Goal: Task Accomplishment & Management: Use online tool/utility

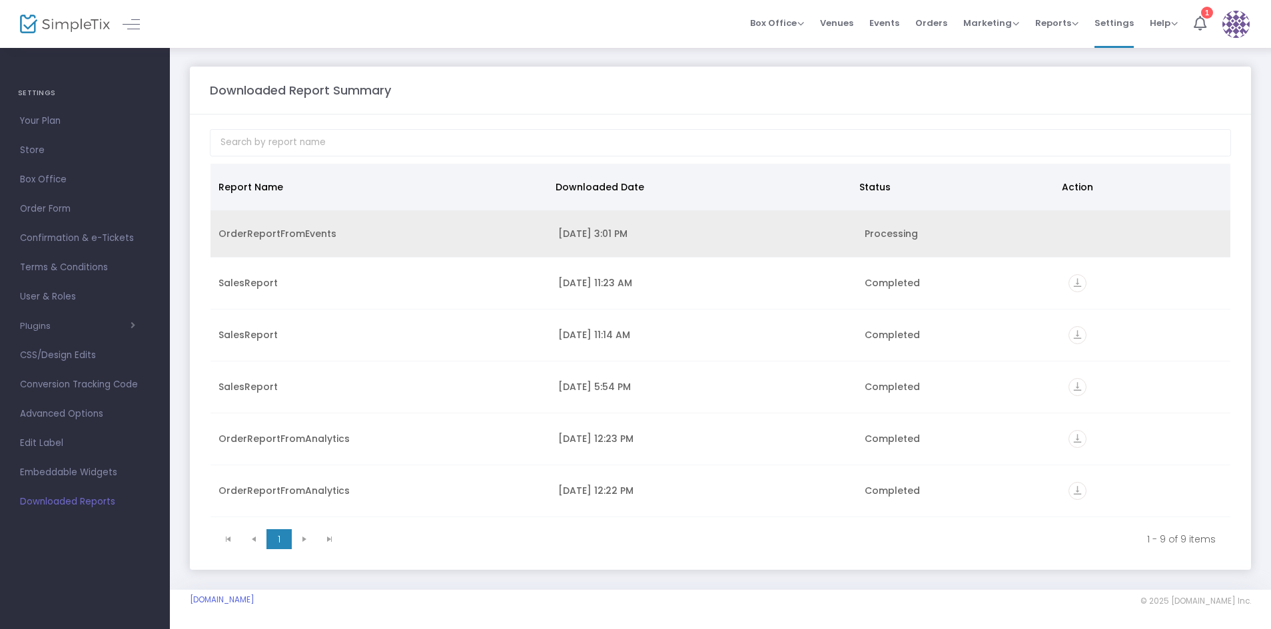
click at [560, 239] on div "8/21/2025 3:01 PM" at bounding box center [703, 233] width 290 height 13
click at [1072, 236] on icon "vertical_align_bottom" at bounding box center [1077, 236] width 18 height 18
click at [1070, 238] on icon "vertical_align_bottom" at bounding box center [1077, 236] width 18 height 18
